Goal: Information Seeking & Learning: Compare options

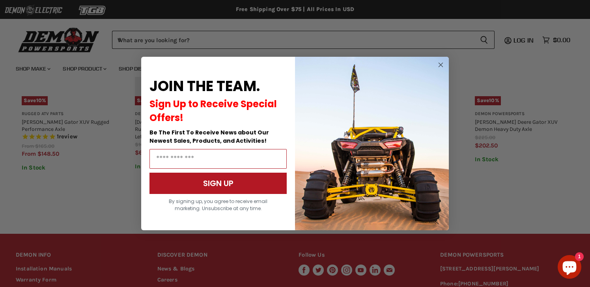
scroll to position [692, 0]
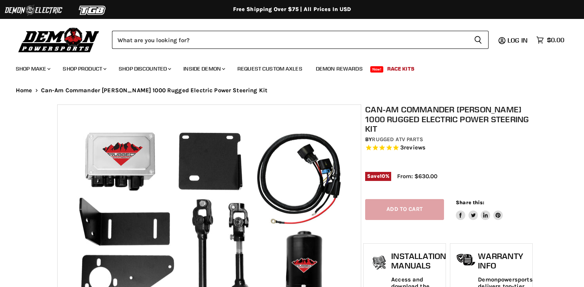
select select "******"
